Goal: Task Accomplishment & Management: Use online tool/utility

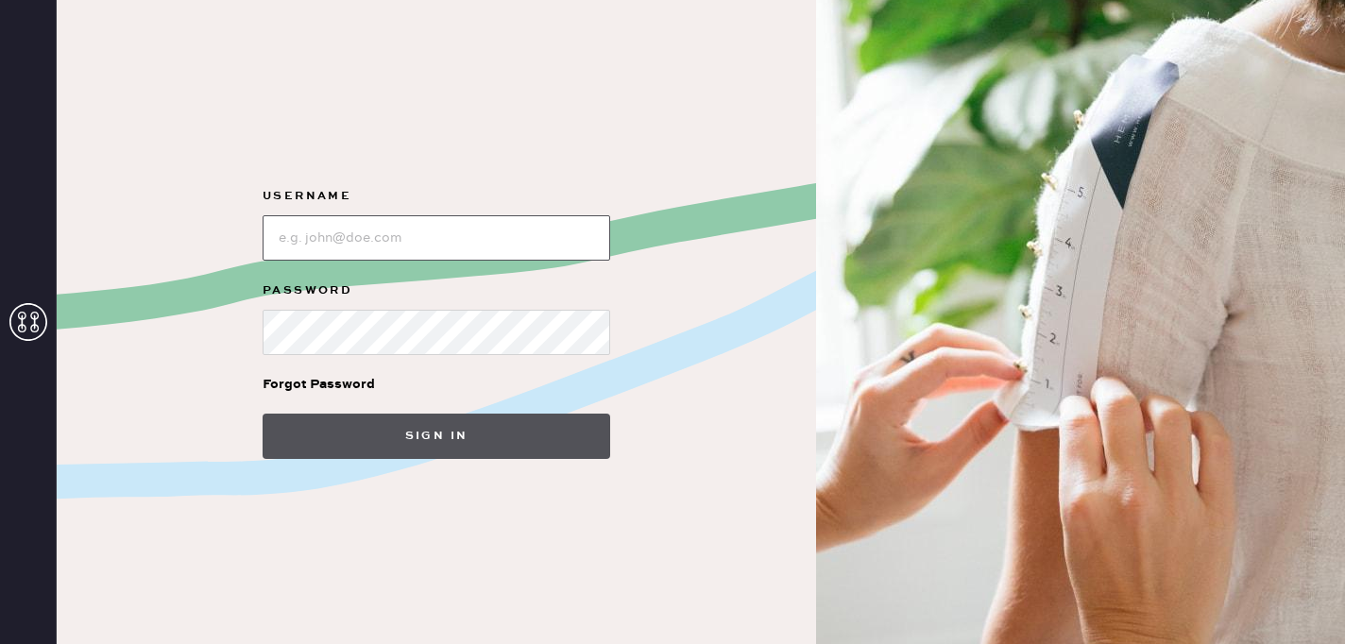
type input "reformationsouthcoastplaza"
click at [512, 424] on button "Sign in" at bounding box center [437, 436] width 348 height 45
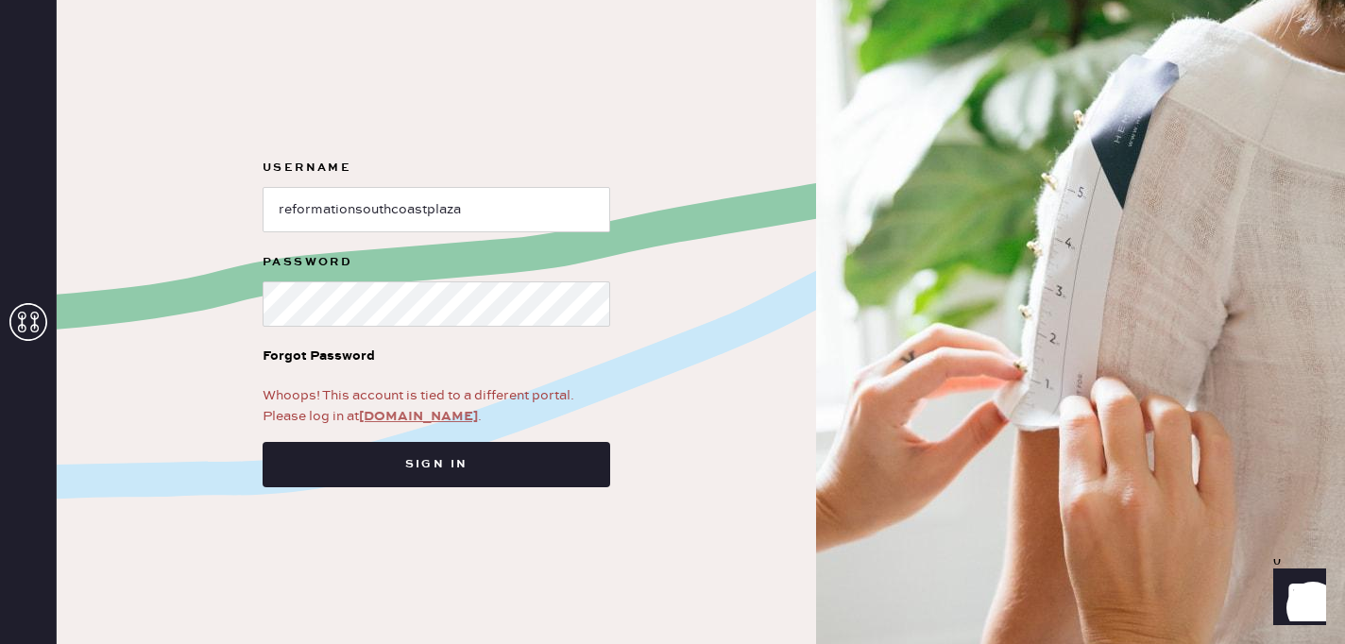
click at [415, 416] on link "[DOMAIN_NAME]" at bounding box center [418, 416] width 119 height 17
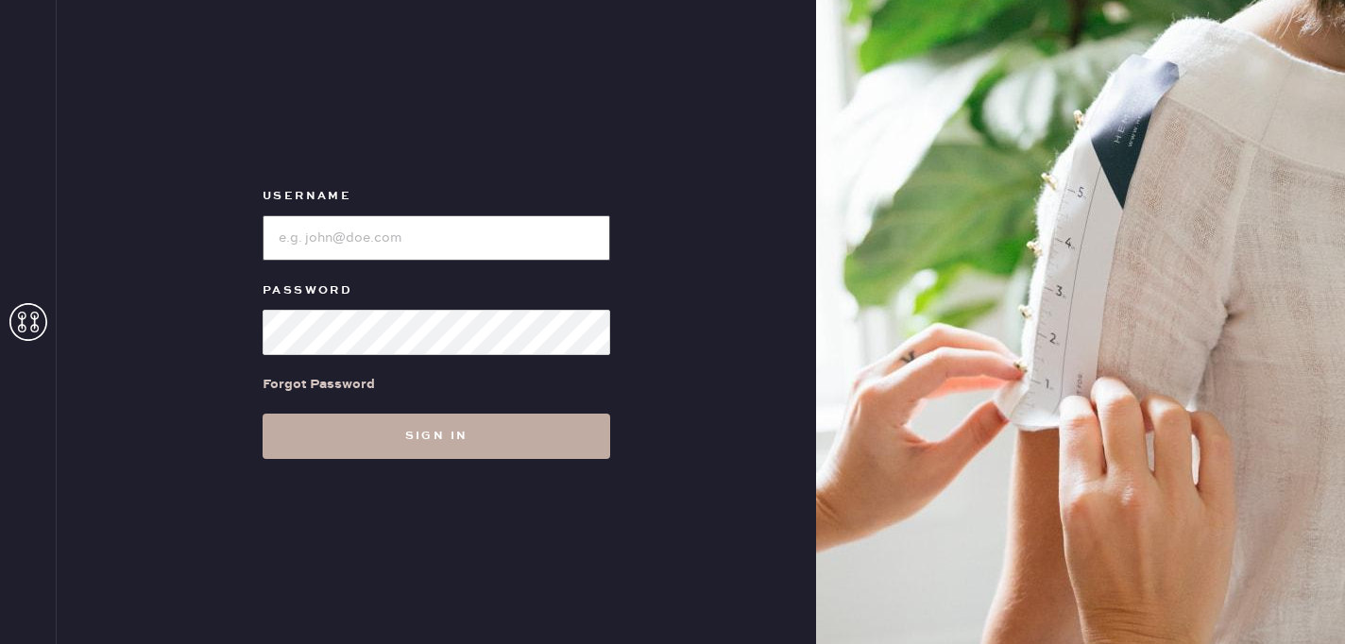
type input "reformationsouthcoastplaza"
click at [477, 424] on button "Sign in" at bounding box center [437, 436] width 348 height 45
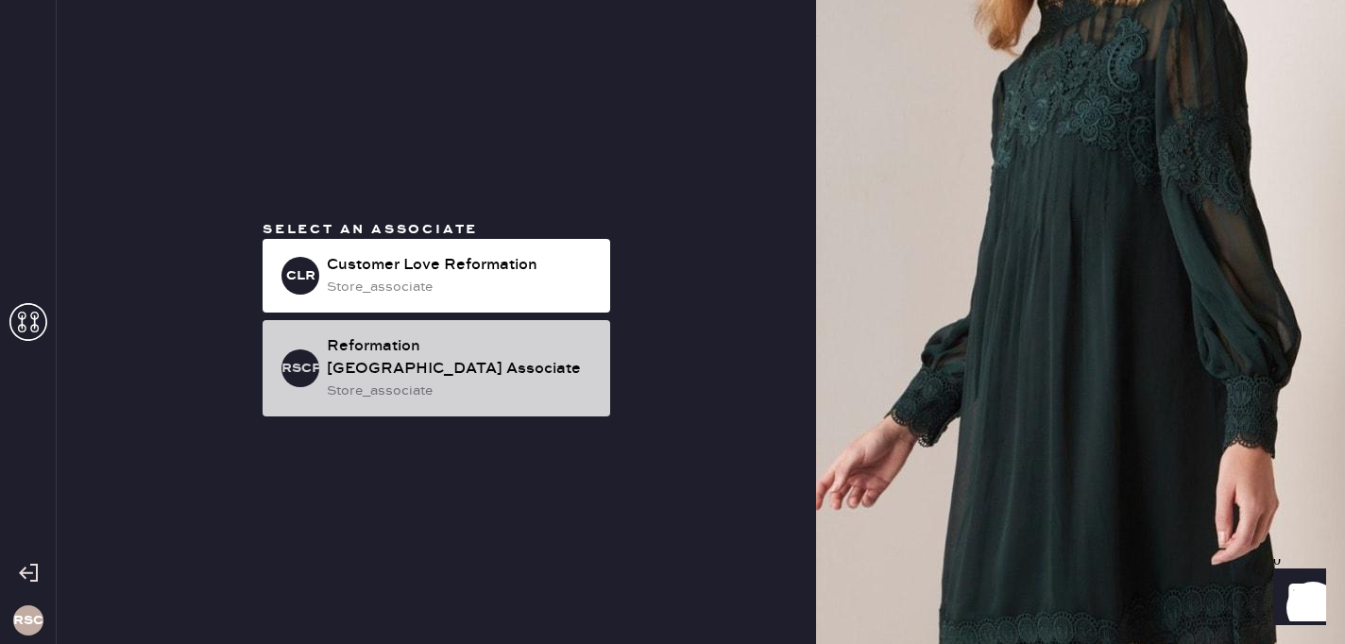
click at [498, 397] on div "store_associate" at bounding box center [461, 391] width 268 height 21
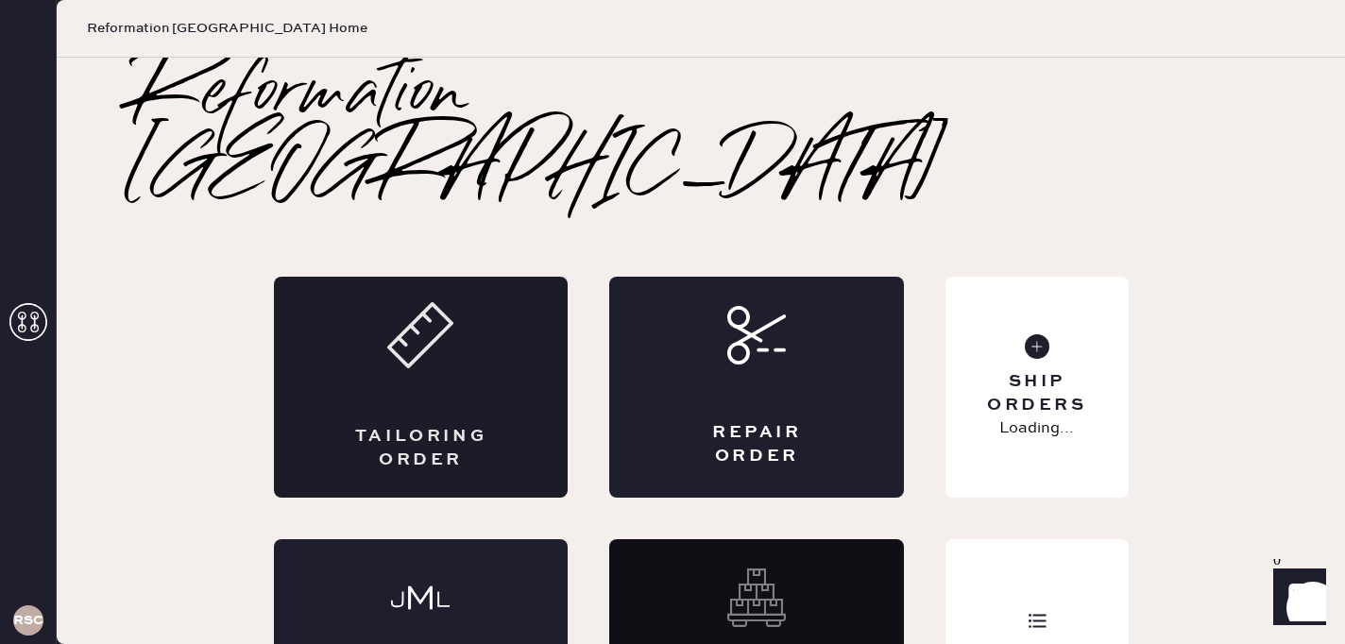
click at [399, 425] on div "Tailoring Order" at bounding box center [421, 448] width 144 height 47
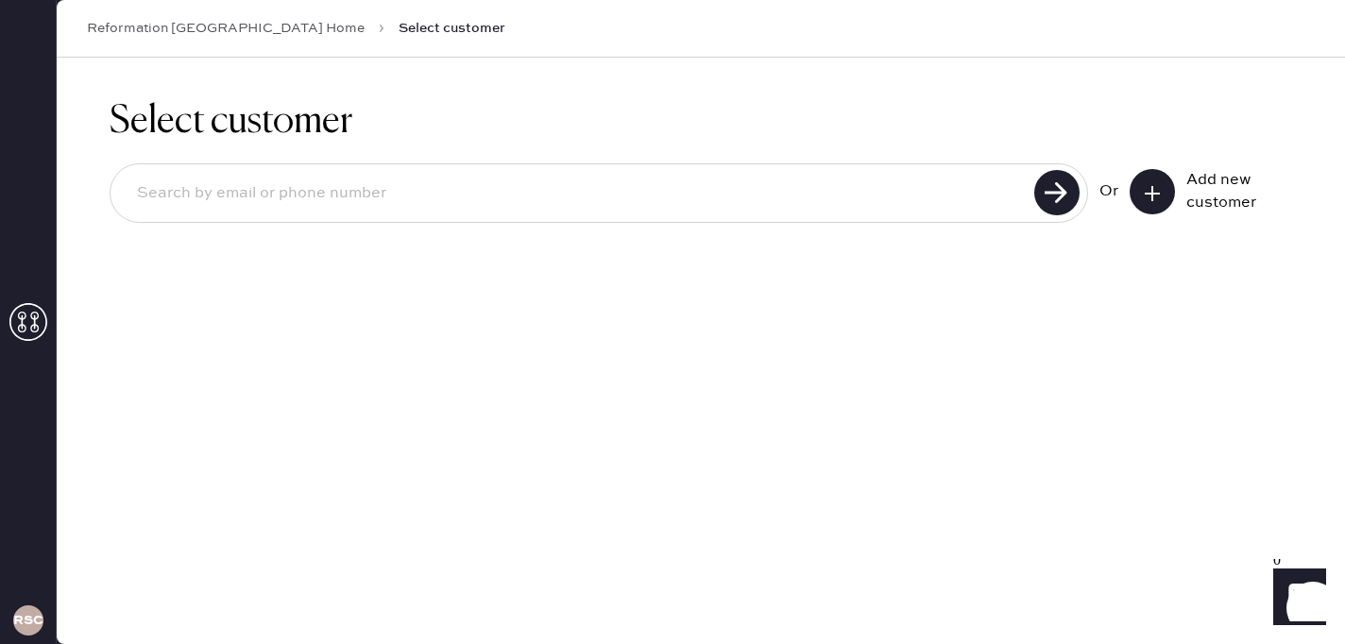
click at [718, 212] on input at bounding box center [575, 193] width 907 height 43
type input "7147944424"
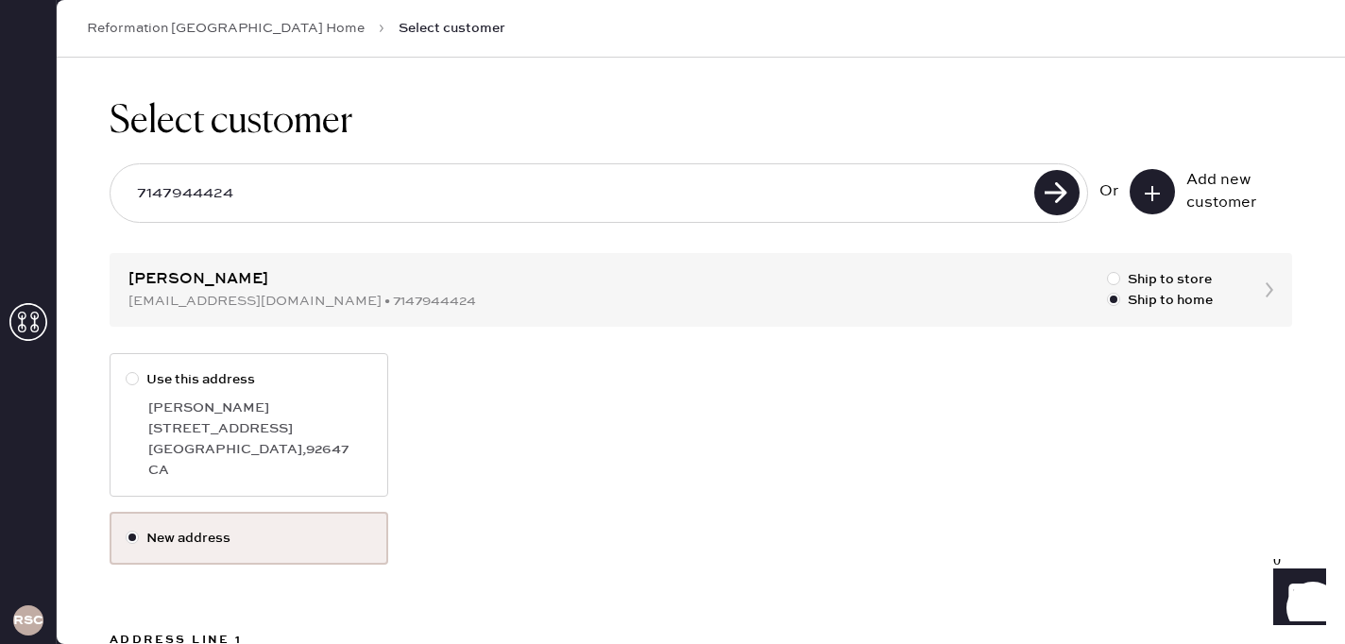
scroll to position [65, 0]
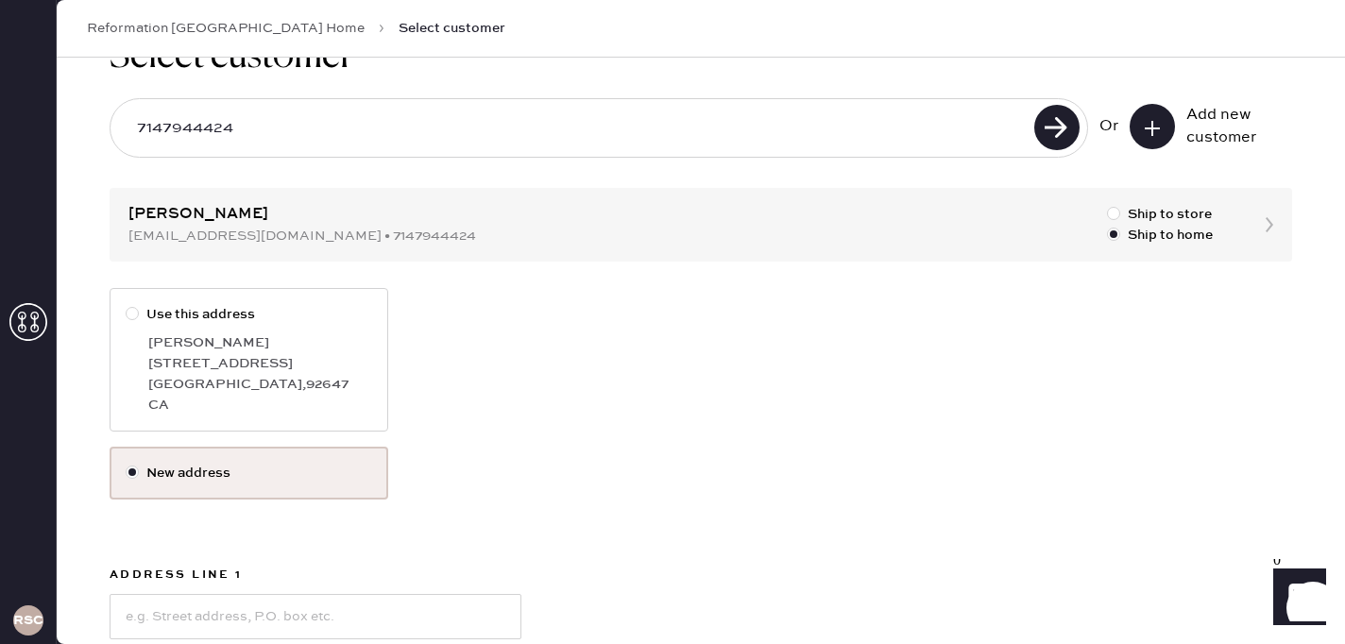
click at [258, 337] on div "[PERSON_NAME]" at bounding box center [260, 342] width 224 height 21
click at [127, 305] on input "Use this address" at bounding box center [126, 304] width 1 height 1
radio input "true"
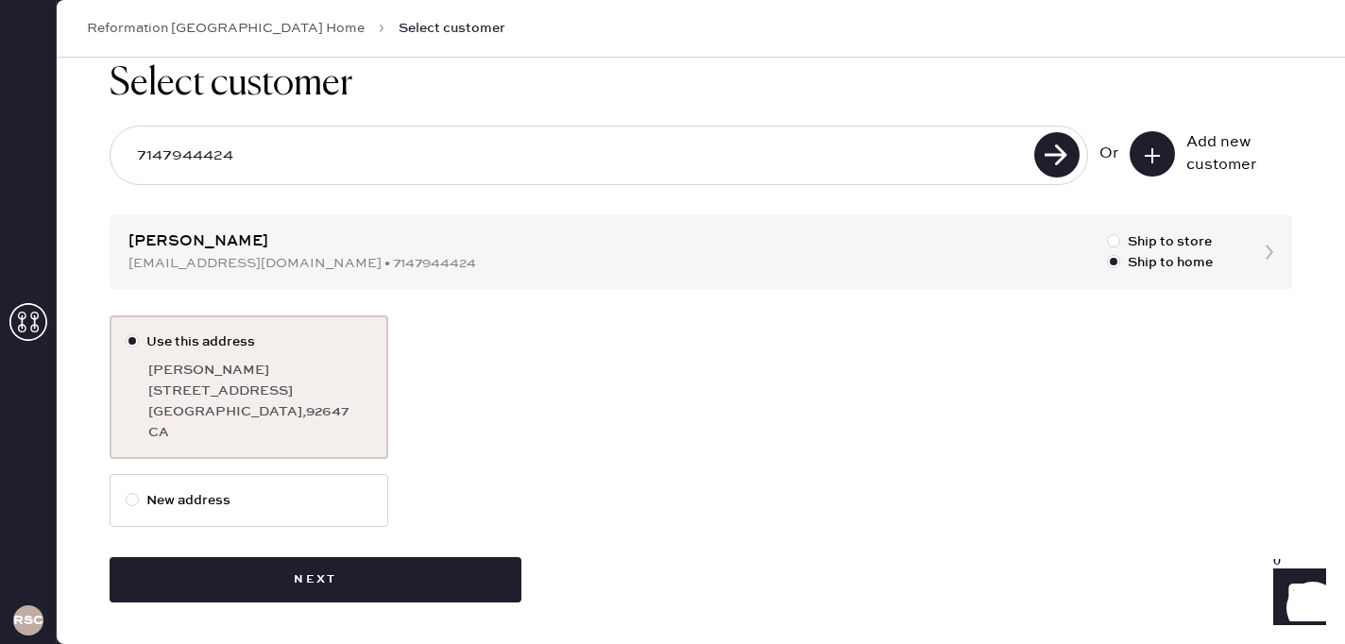
scroll to position [38, 0]
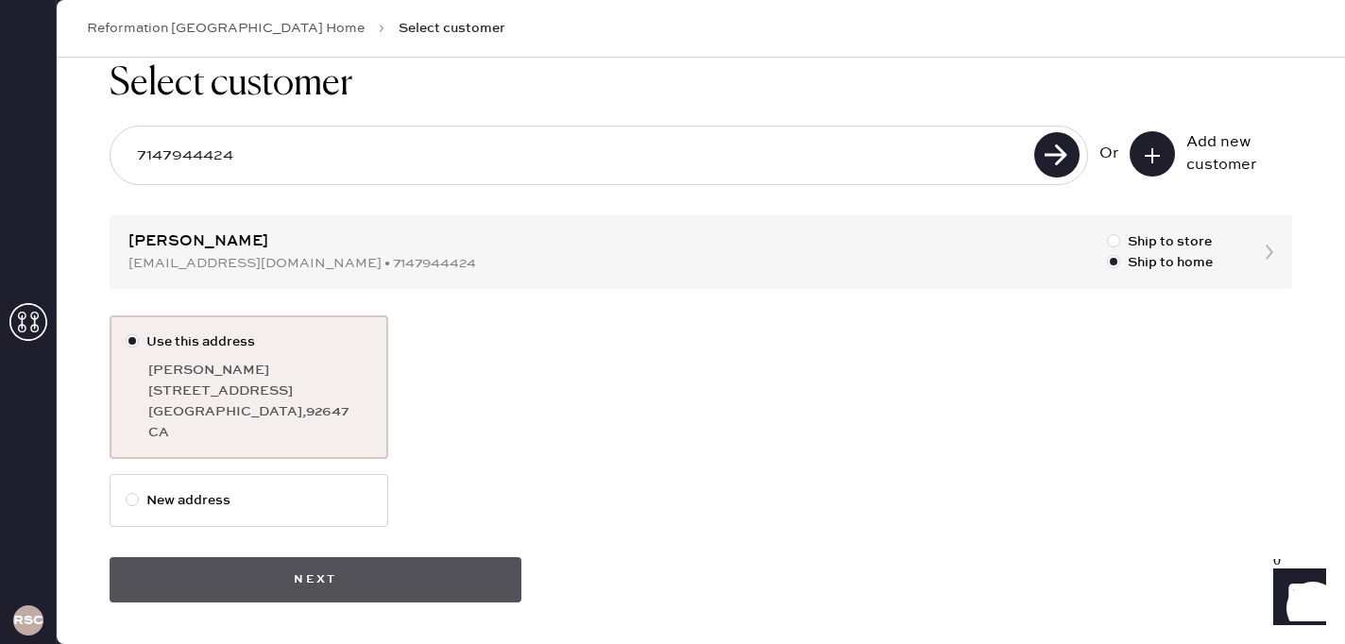
click at [380, 564] on button "Next" at bounding box center [316, 579] width 412 height 45
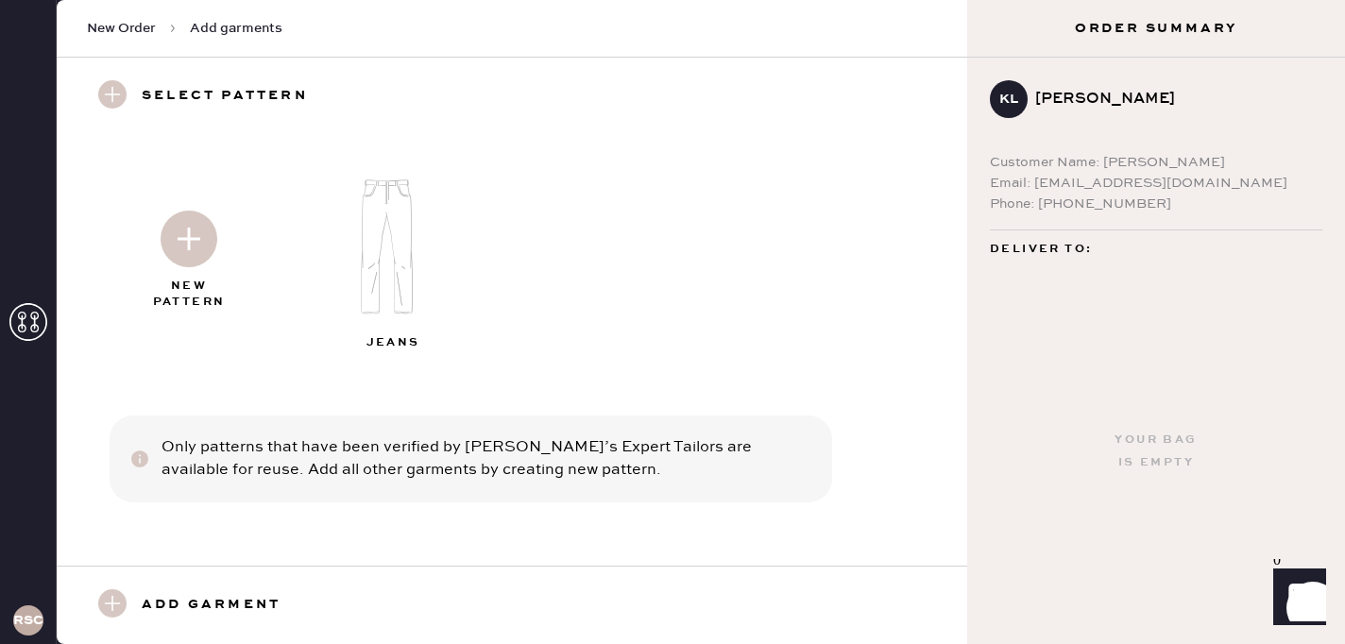
click at [185, 254] on img at bounding box center [189, 239] width 57 height 57
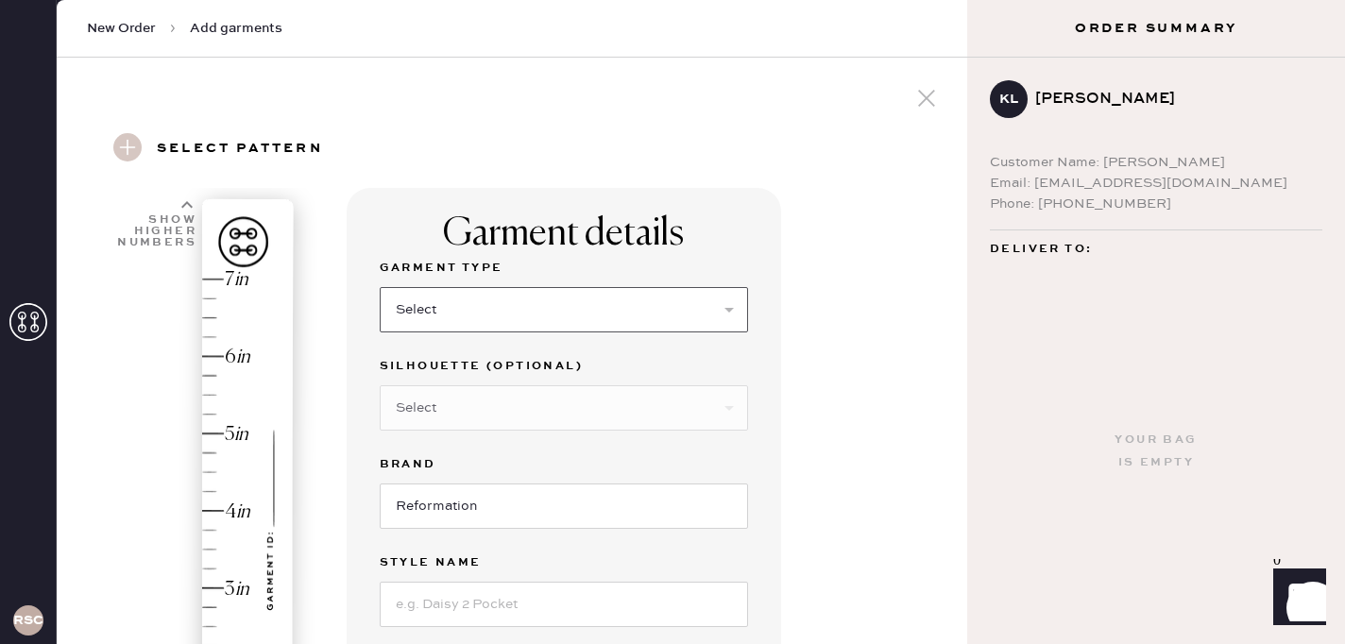
click at [443, 316] on select "Select Basic Skirt Jeans Leggings Pants Shorts Basic Sleeved Dress Basic Sleeve…" at bounding box center [564, 309] width 368 height 45
select select "2"
click at [380, 287] on select "Select Basic Skirt Jeans Leggings Pants Shorts Basic Sleeved Dress Basic Sleeve…" at bounding box center [564, 309] width 368 height 45
click at [468, 399] on select "Select Shorts Cropped Flare Boot Cut Straight Skinny Other" at bounding box center [564, 407] width 368 height 45
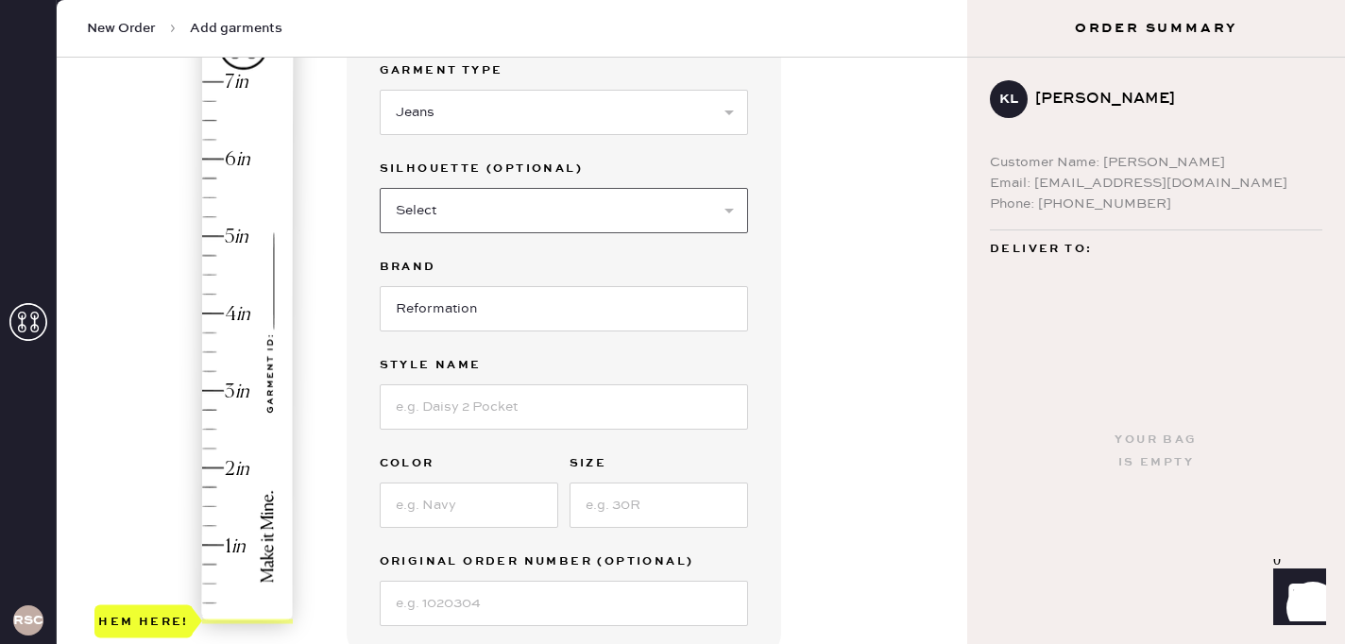
scroll to position [191, 0]
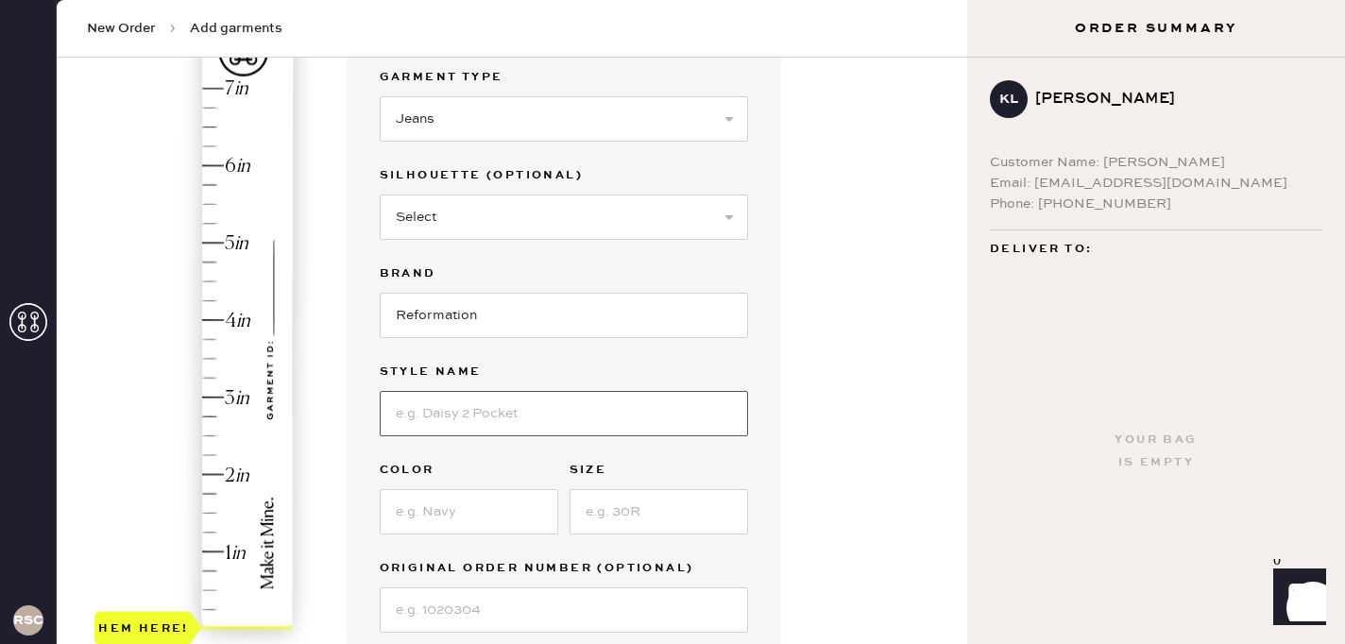
click at [434, 413] on input at bounding box center [564, 413] width 368 height 45
type input "Charlee Low Rise Straight Leg Jeans"
click at [417, 516] on input at bounding box center [469, 511] width 179 height 45
type input "Maggiore"
click at [631, 508] on input at bounding box center [659, 511] width 179 height 45
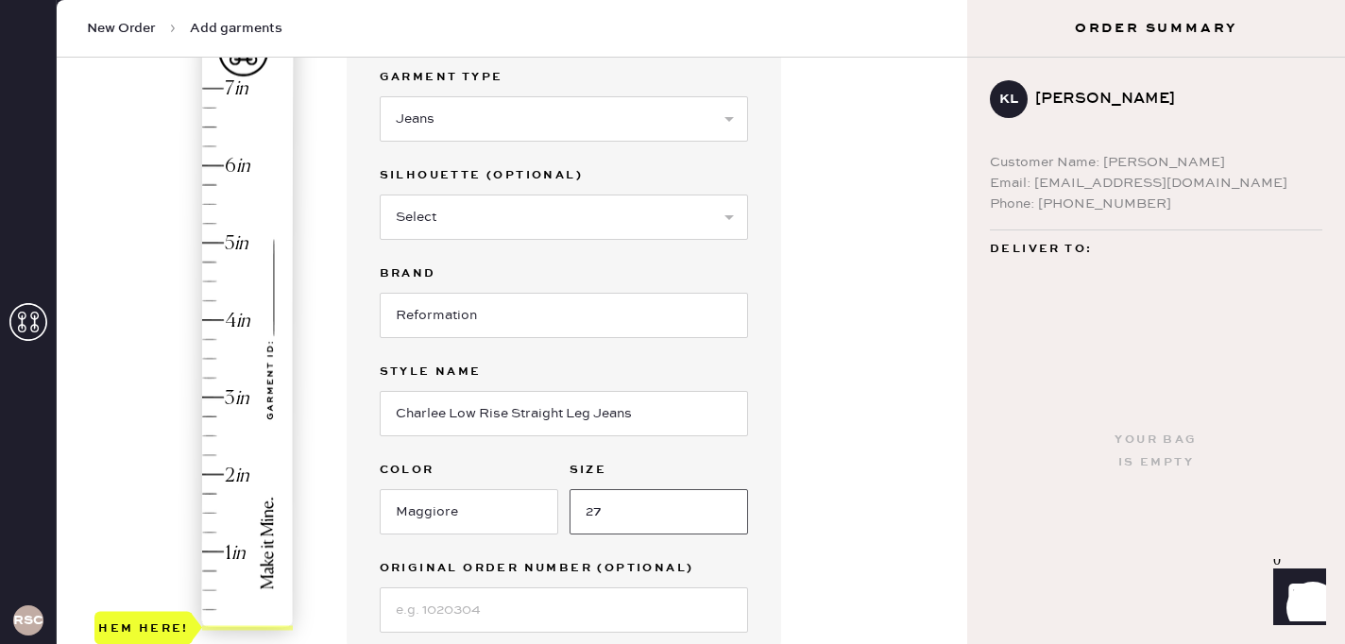
type input "27"
click at [313, 424] on div "1 in 2 in 3 in 4 in 5 in 6 in 7 in Show higher numbers Show lower numbers Hem h…" at bounding box center [512, 514] width 880 height 1035
type input "4"
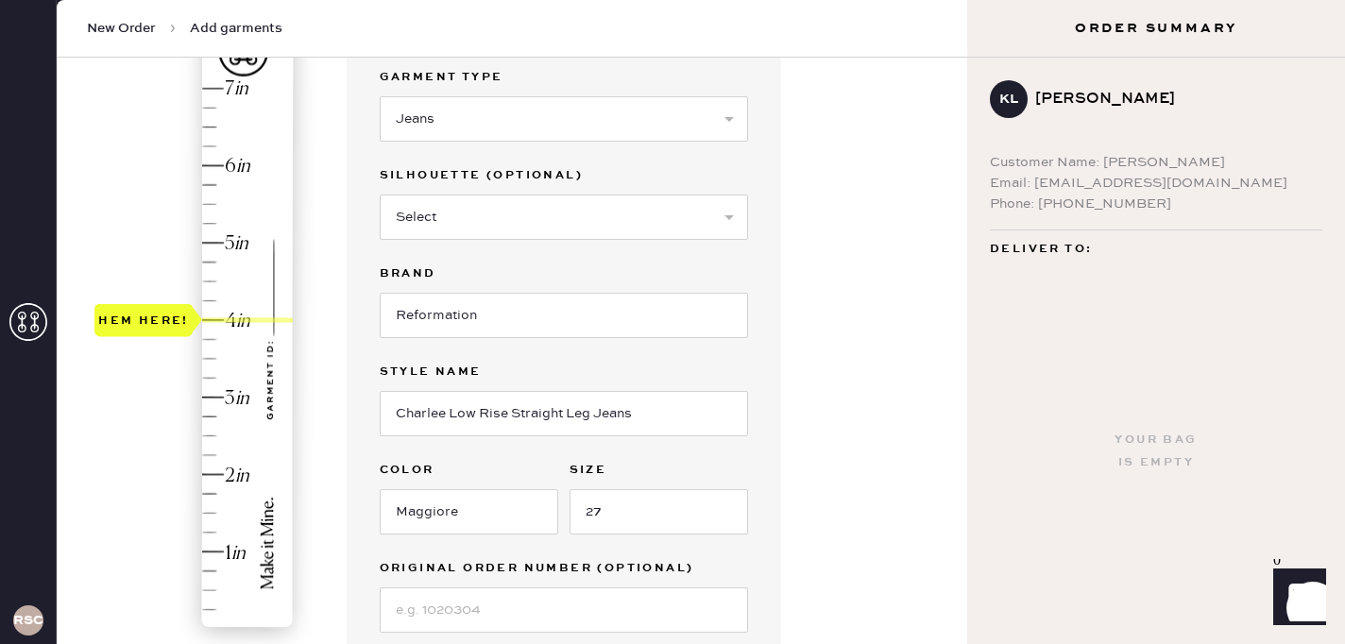
click at [233, 321] on div "Hem here!" at bounding box center [194, 358] width 201 height 557
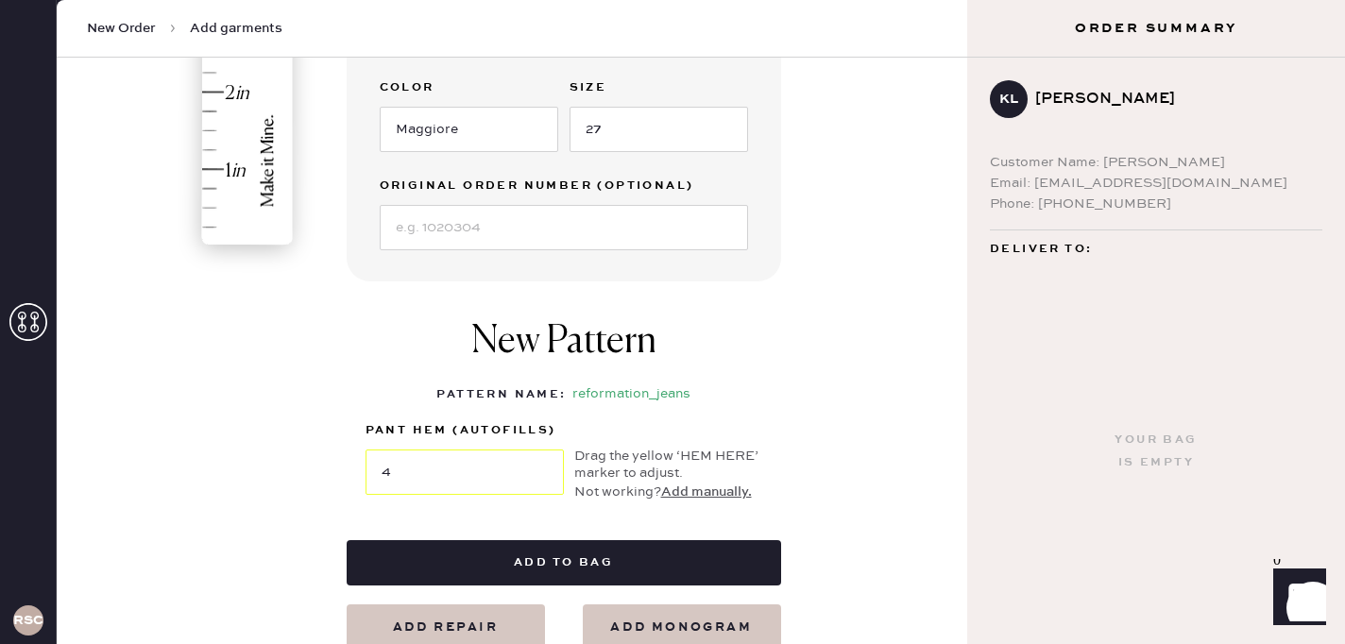
scroll to position [672, 0]
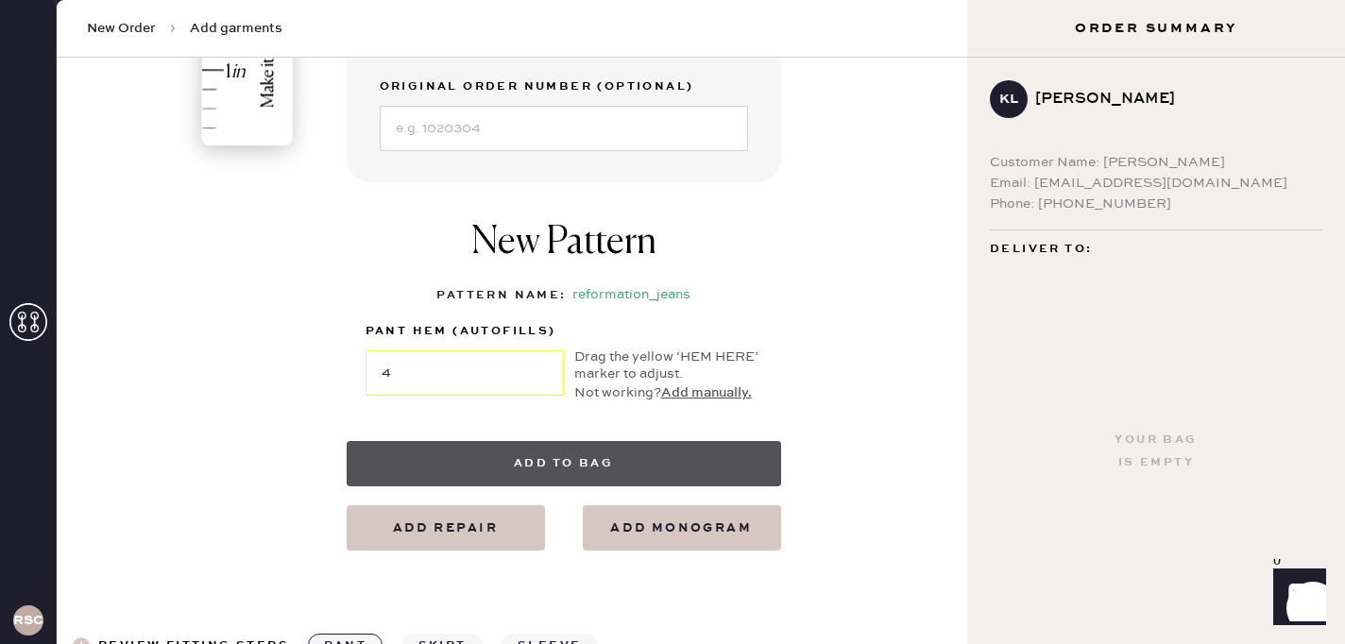
click at [467, 456] on button "Add to bag" at bounding box center [564, 463] width 434 height 45
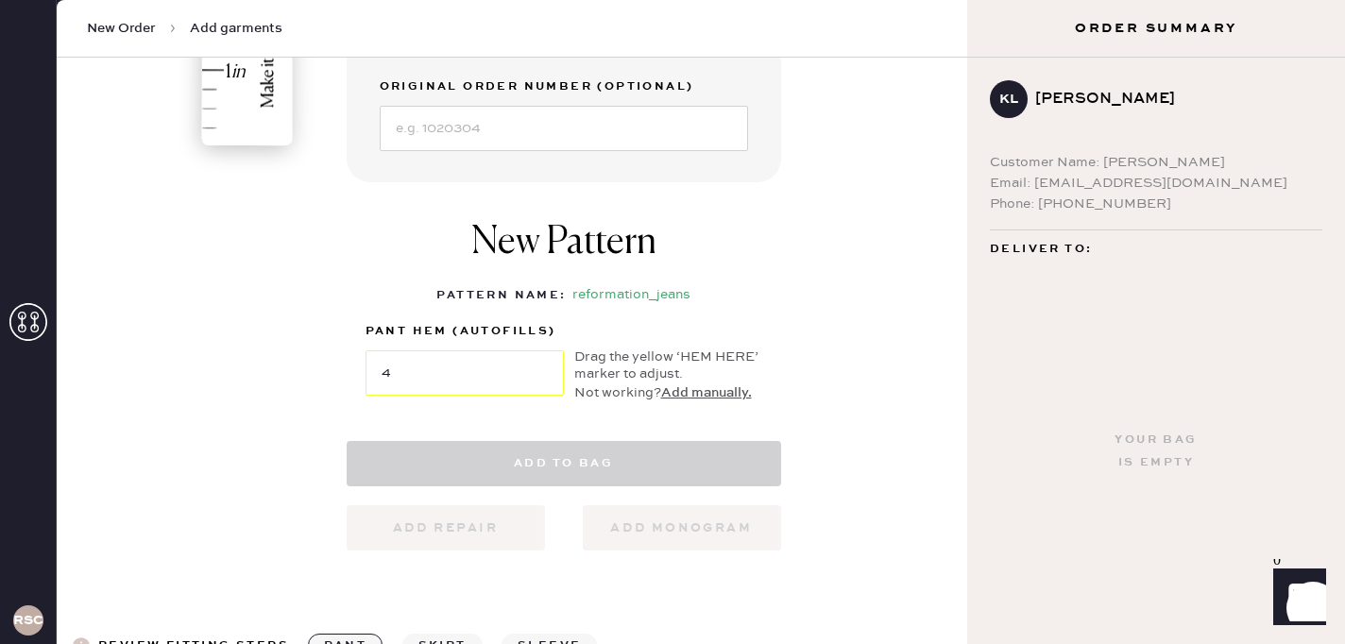
select select
select select "2"
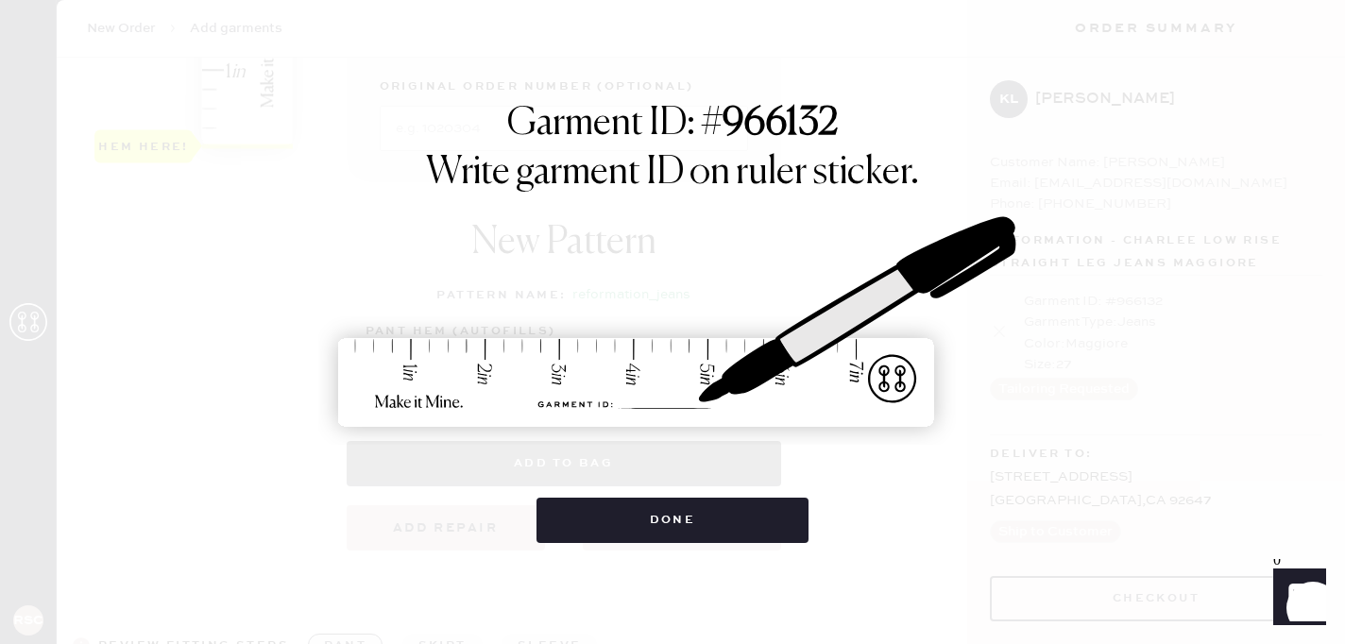
click at [467, 456] on img at bounding box center [672, 323] width 708 height 312
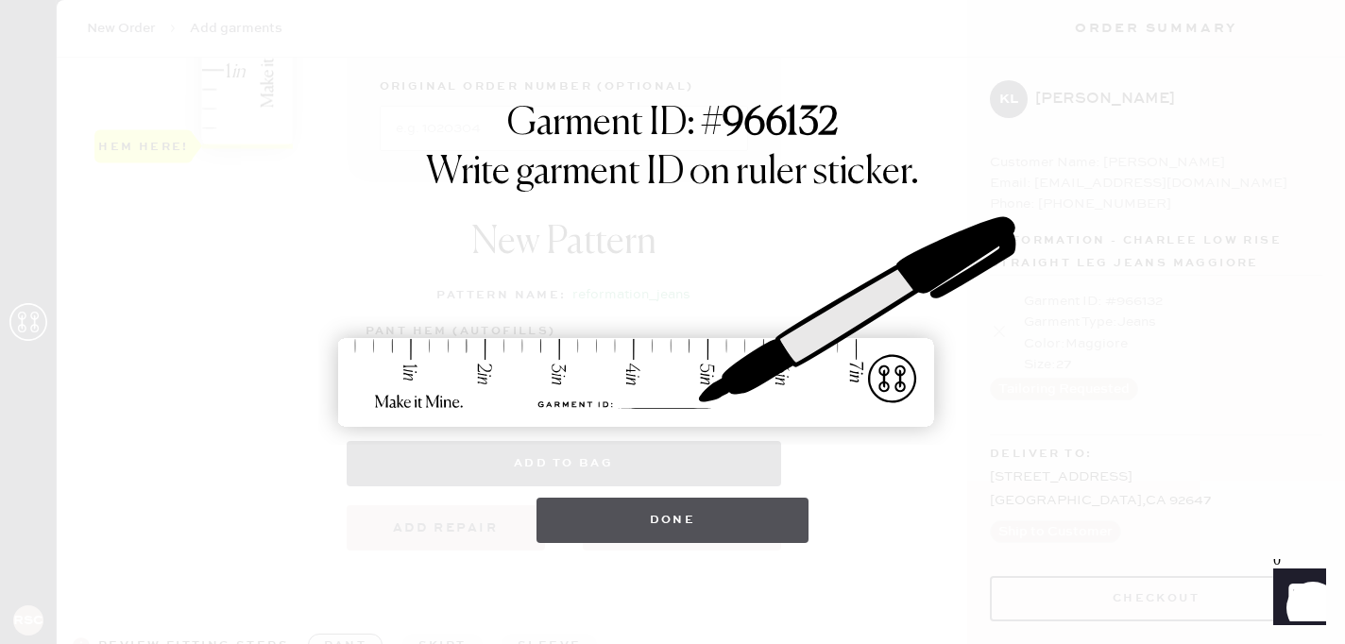
click at [614, 533] on button "Done" at bounding box center [672, 520] width 273 height 45
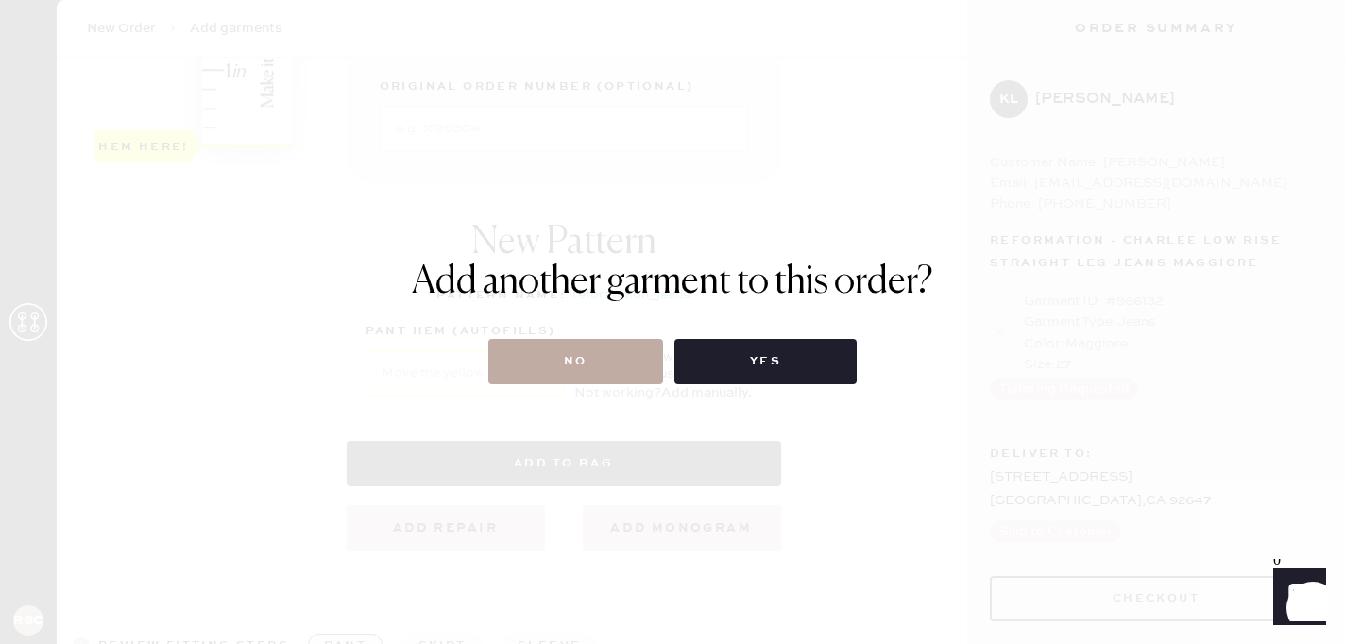
click at [589, 354] on button "No" at bounding box center [575, 361] width 175 height 45
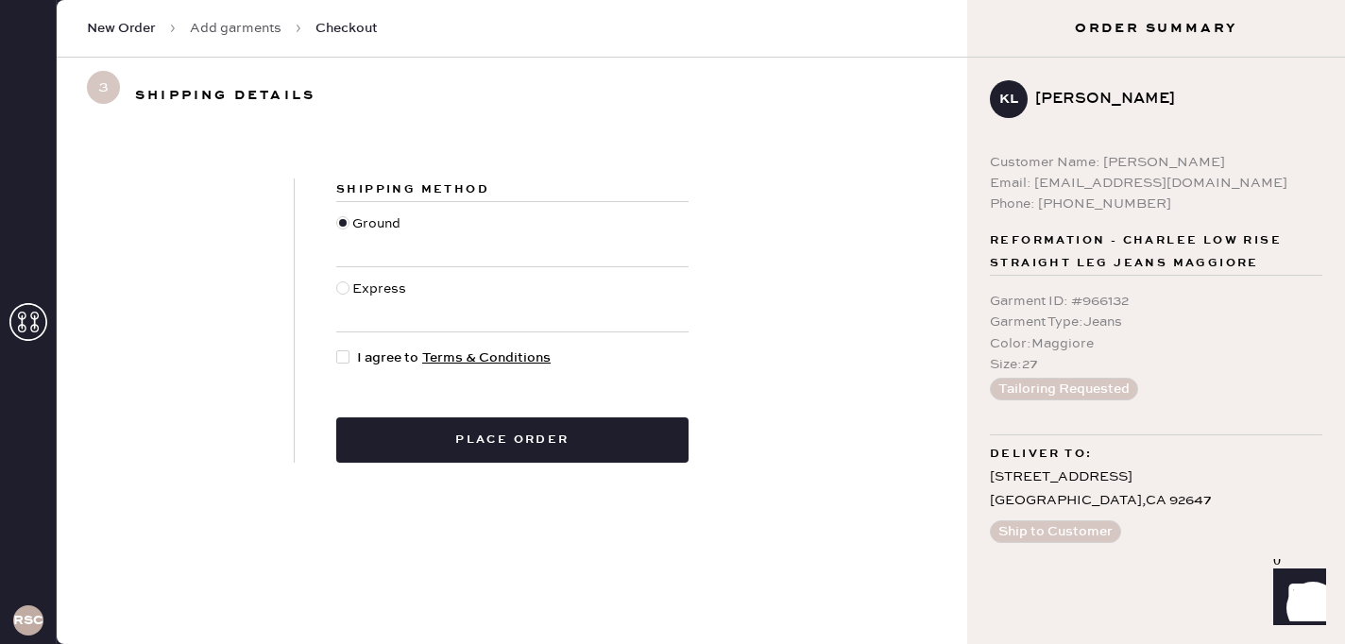
click at [380, 355] on span "I agree to Terms & Conditions" at bounding box center [454, 358] width 194 height 21
click at [337, 349] on input "I agree to Terms & Conditions" at bounding box center [336, 348] width 1 height 1
checkbox input "true"
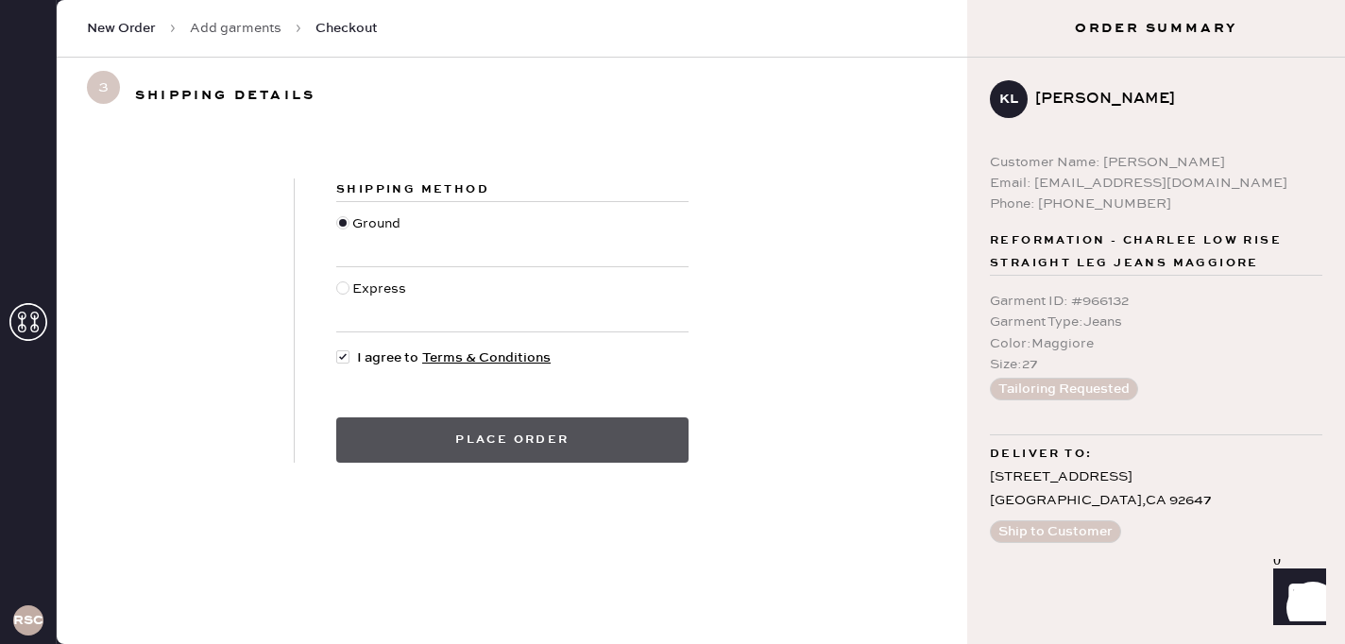
click at [491, 427] on button "Place order" at bounding box center [512, 439] width 352 height 45
